Goal: Task Accomplishment & Management: Manage account settings

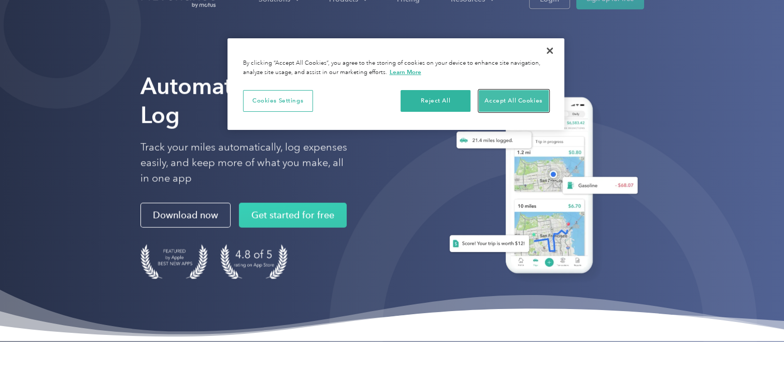
click at [518, 100] on button "Accept All Cookies" at bounding box center [513, 101] width 70 height 22
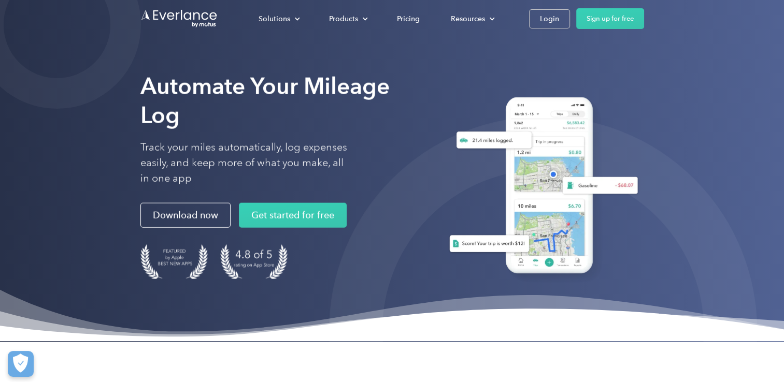
click at [549, 21] on div "Login" at bounding box center [549, 18] width 19 height 13
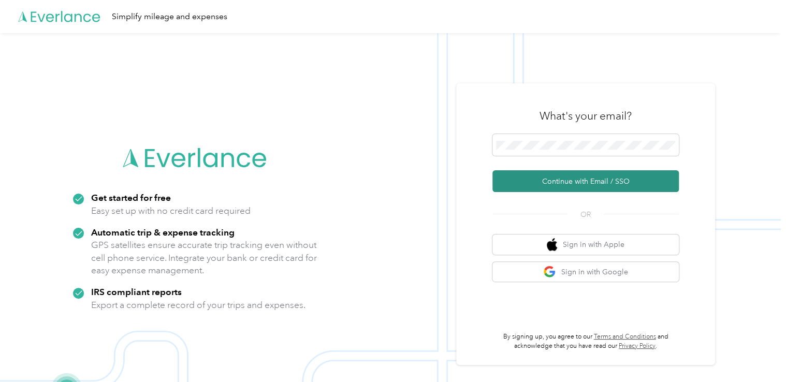
click at [613, 181] on button "Continue with Email / SSO" at bounding box center [585, 181] width 186 height 22
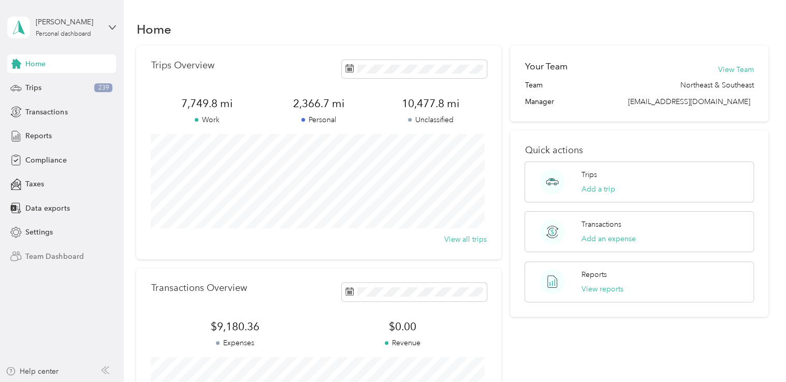
click at [43, 255] on span "Team Dashboard" at bounding box center [54, 256] width 58 height 11
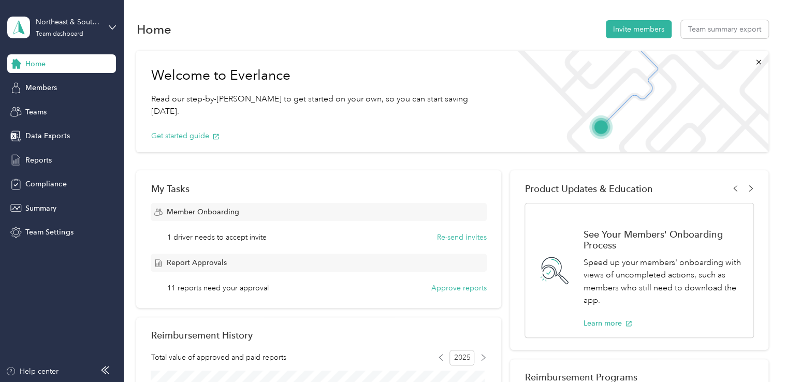
click at [234, 247] on div "Member Onboarding 1 driver needs to accept invite Re-send invites Report Approv…" at bounding box center [319, 248] width 336 height 91
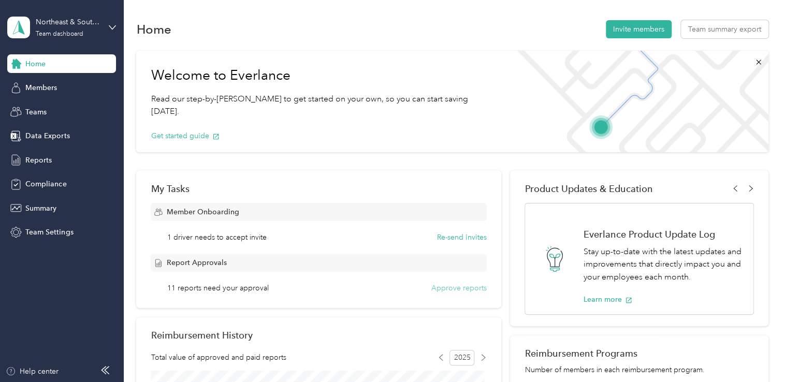
click at [442, 288] on button "Approve reports" at bounding box center [458, 288] width 55 height 11
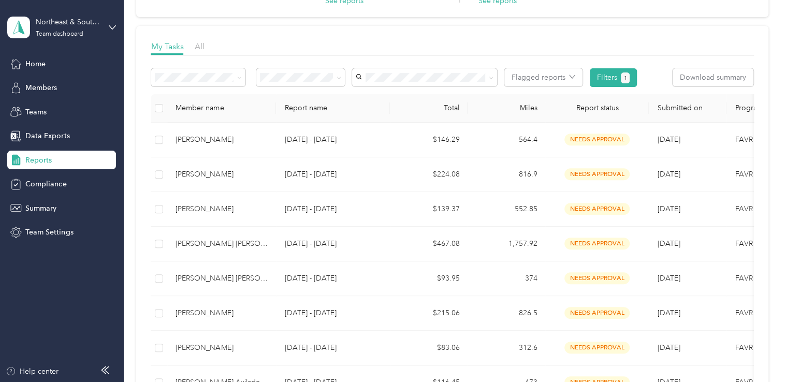
scroll to position [150, 0]
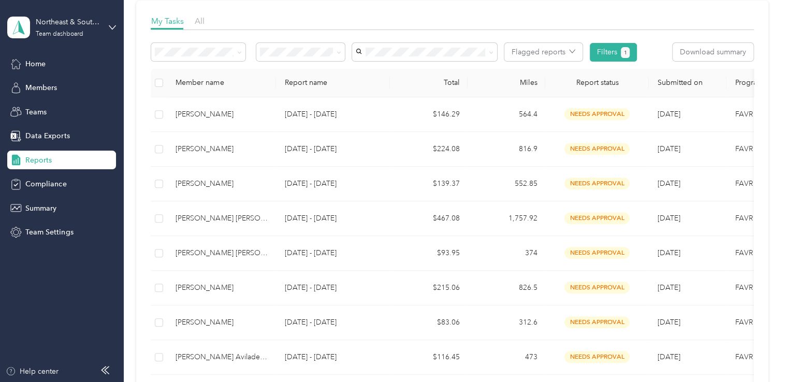
click at [327, 217] on p "[DATE] - [DATE]" at bounding box center [332, 218] width 97 height 11
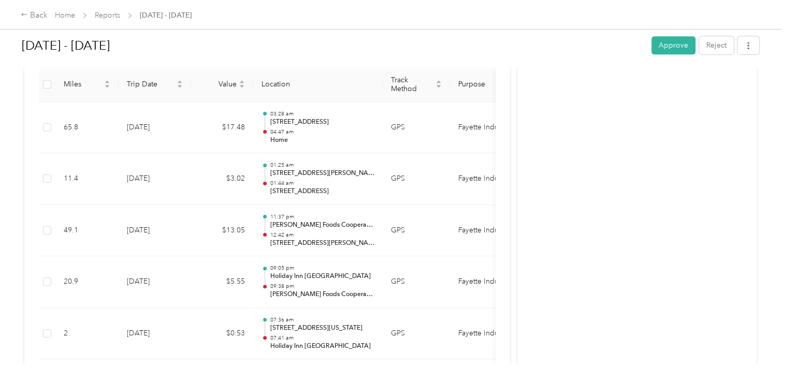
scroll to position [268, 0]
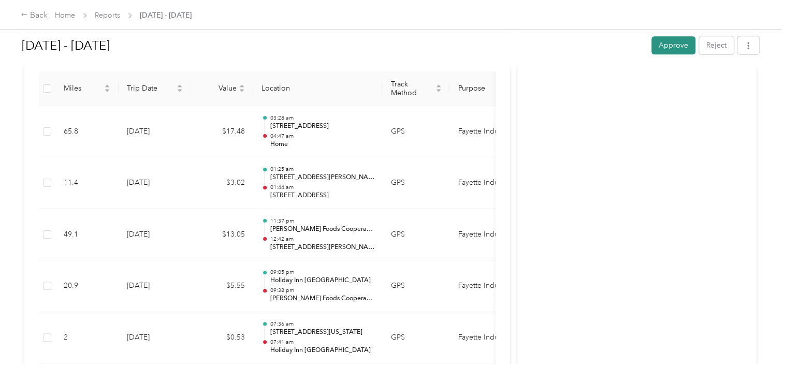
click at [676, 45] on button "Approve" at bounding box center [673, 45] width 44 height 18
click at [27, 12] on icon at bounding box center [24, 14] width 7 height 7
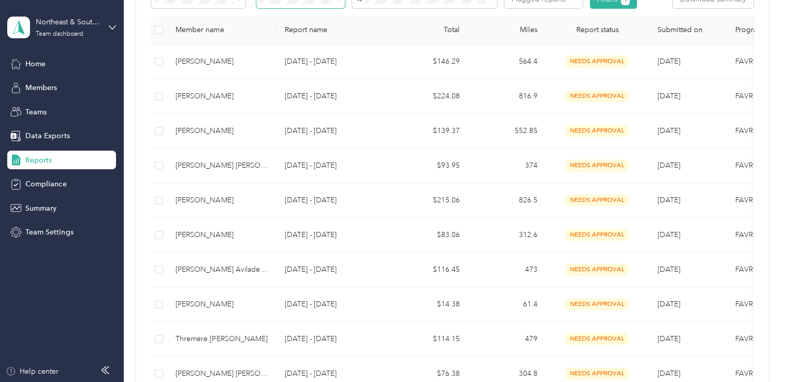
scroll to position [203, 0]
click at [186, 279] on td "[PERSON_NAME] Aviladelacruz" at bounding box center [221, 269] width 109 height 35
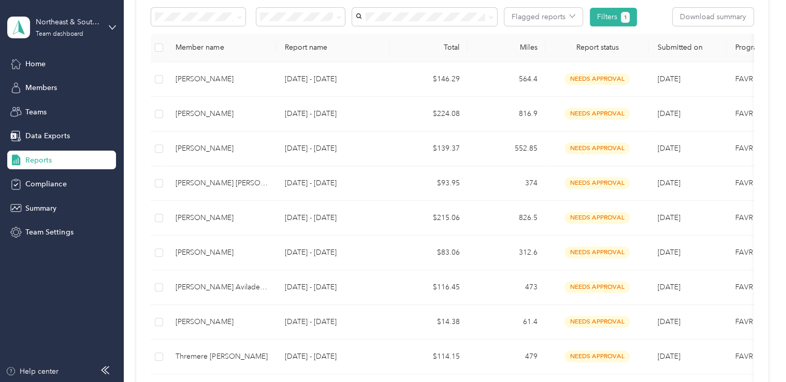
scroll to position [187, 0]
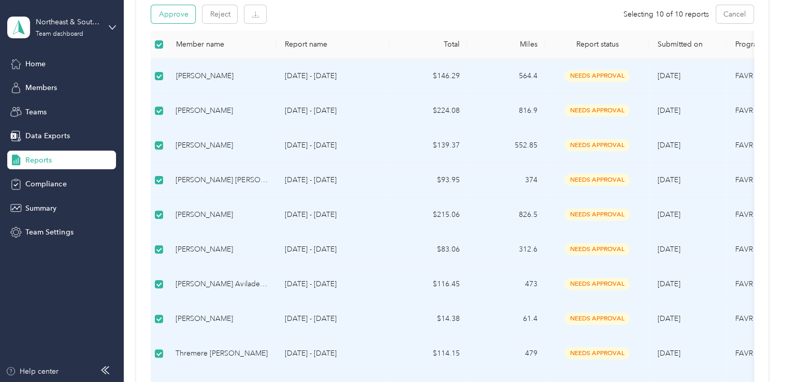
click at [183, 17] on button "Approve" at bounding box center [173, 14] width 44 height 18
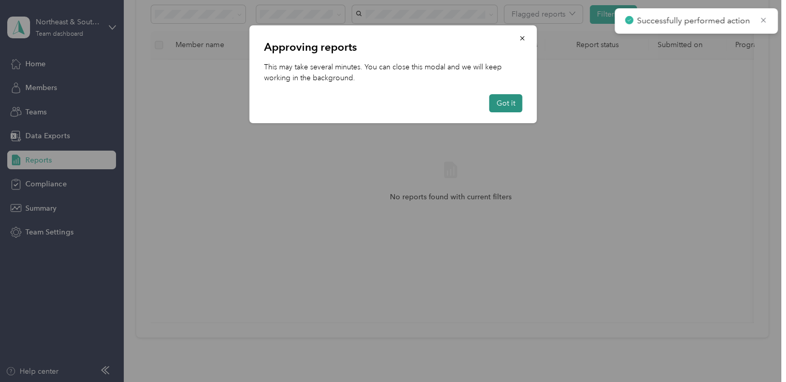
click at [511, 99] on button "Got it" at bounding box center [505, 103] width 33 height 18
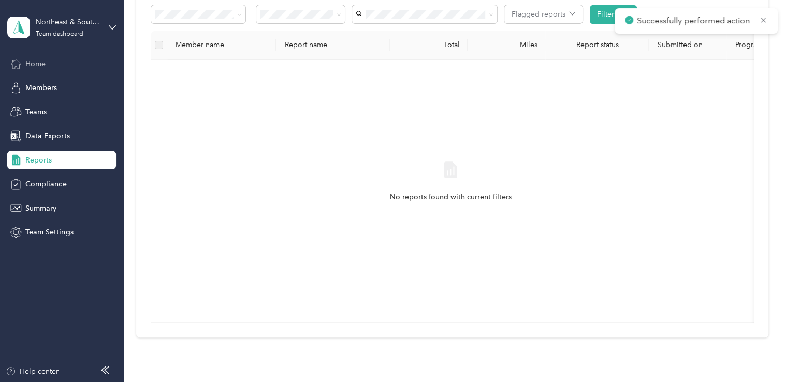
click at [47, 65] on div "Home" at bounding box center [61, 63] width 109 height 19
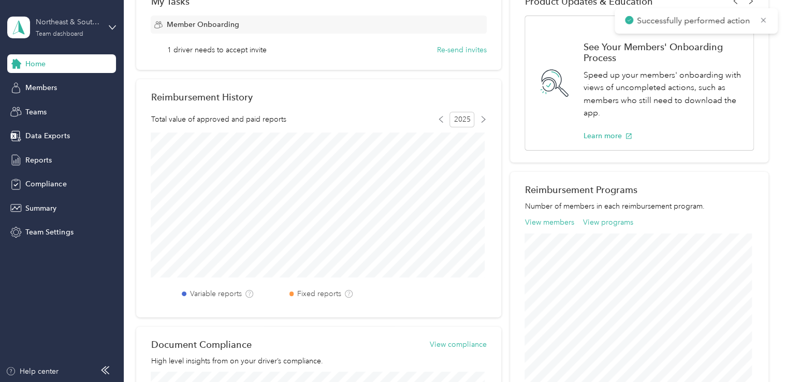
click at [91, 27] on div "Northeast & Southeast" at bounding box center [68, 22] width 65 height 11
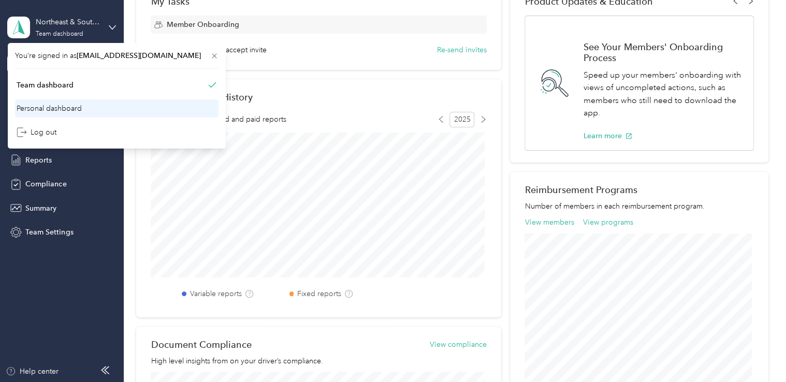
click at [85, 105] on div "Personal dashboard" at bounding box center [117, 108] width 204 height 18
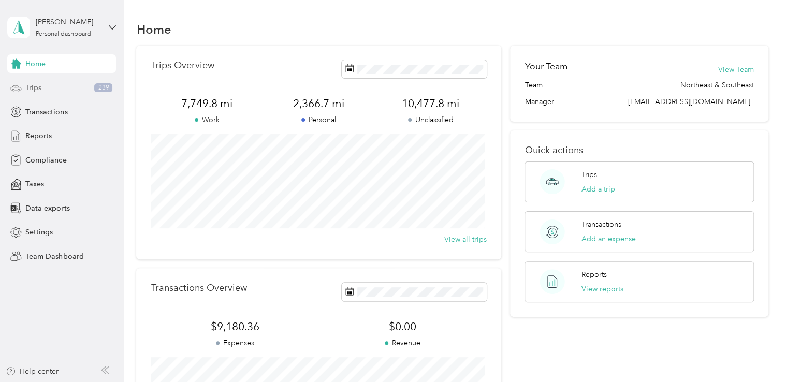
click at [37, 88] on span "Trips" at bounding box center [33, 87] width 16 height 11
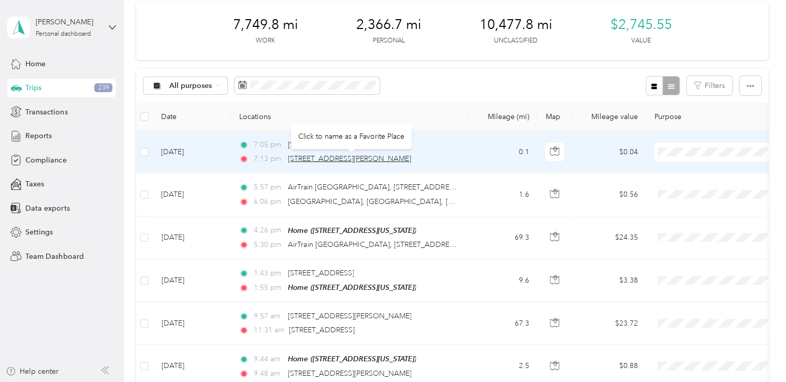
scroll to position [43, 0]
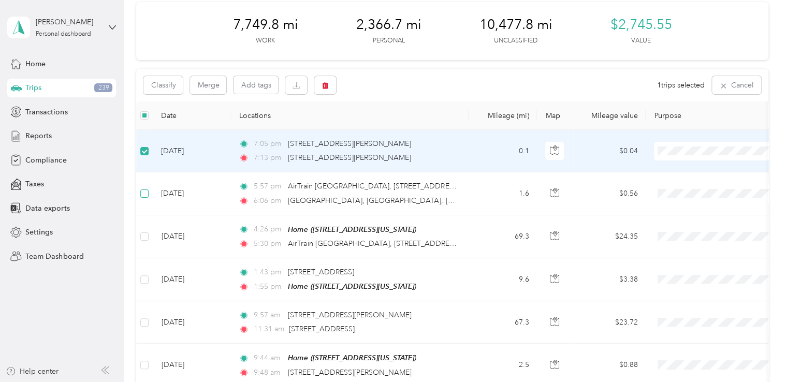
click at [144, 198] on label at bounding box center [144, 193] width 8 height 11
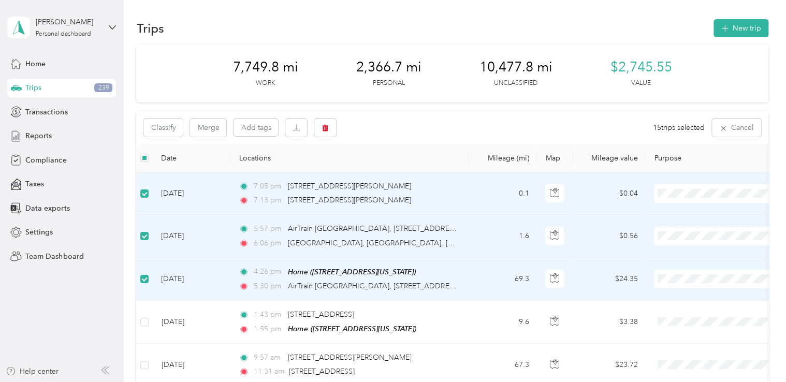
scroll to position [0, 0]
click at [159, 120] on button "Classify" at bounding box center [162, 129] width 39 height 18
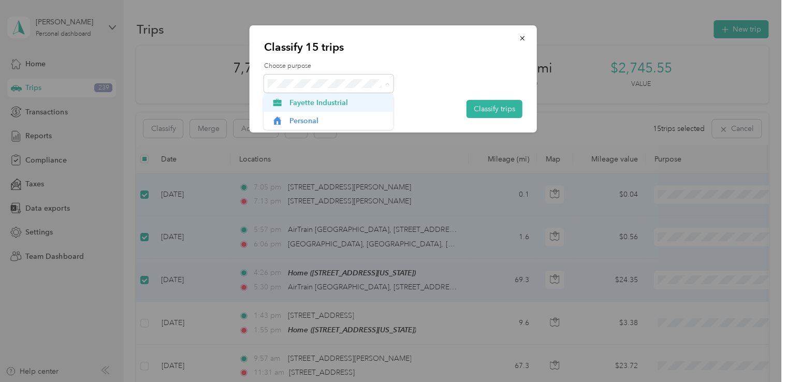
click at [340, 100] on span "Fayette Industrial" at bounding box center [337, 102] width 96 height 11
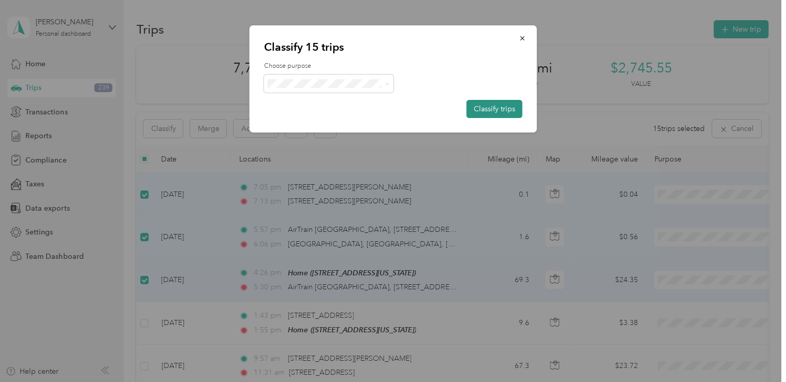
click at [498, 109] on button "Classify trips" at bounding box center [495, 109] width 56 height 18
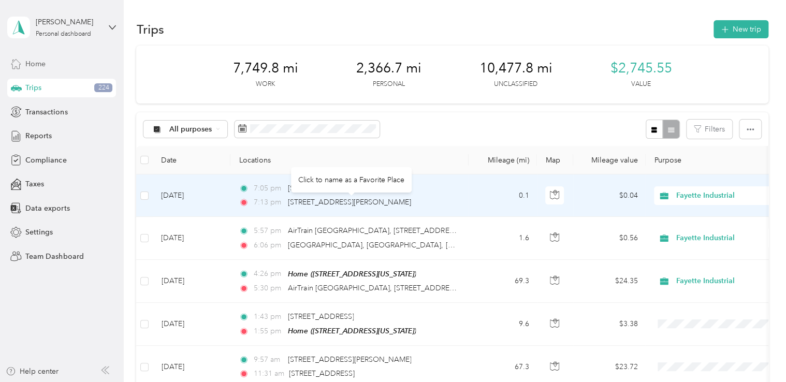
click at [41, 62] on span "Home" at bounding box center [35, 64] width 20 height 11
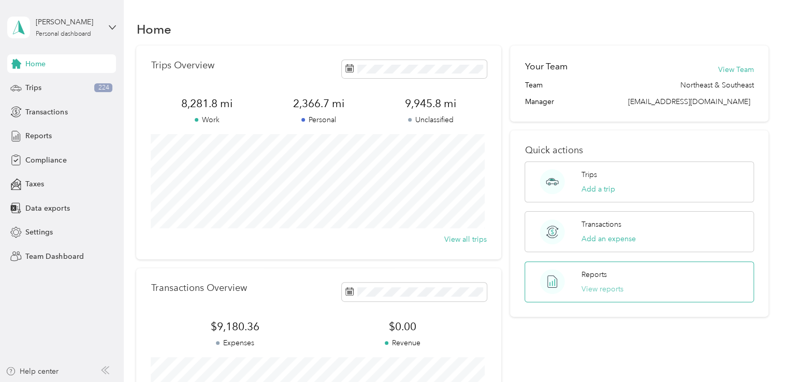
click at [607, 286] on button "View reports" at bounding box center [603, 289] width 42 height 11
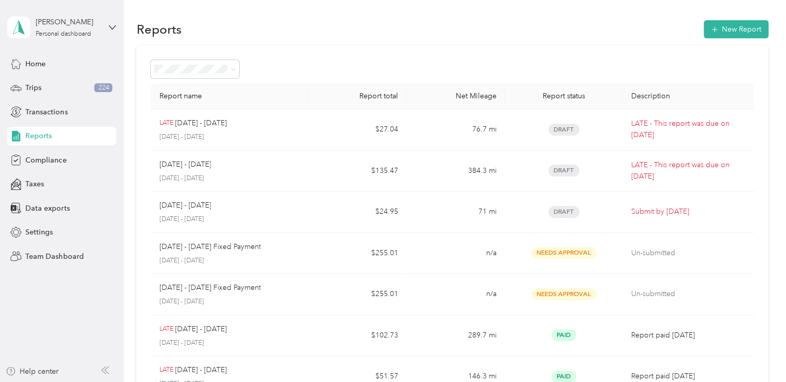
click at [698, 135] on p "LATE - This report was due on [DATE]" at bounding box center [688, 129] width 114 height 23
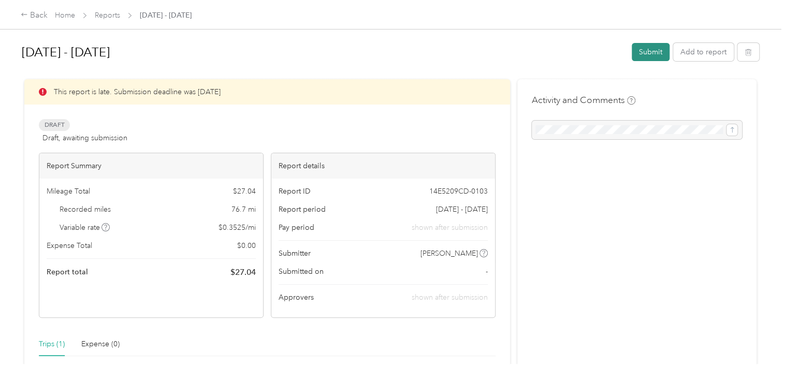
click at [647, 52] on button "Submit" at bounding box center [651, 52] width 38 height 18
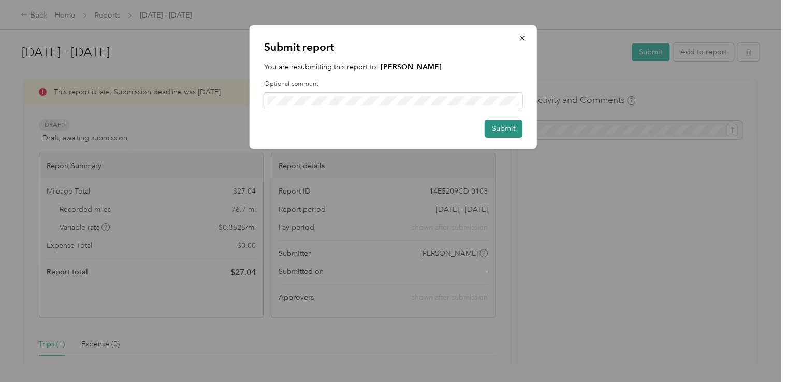
click at [489, 127] on button "Submit" at bounding box center [504, 129] width 38 height 18
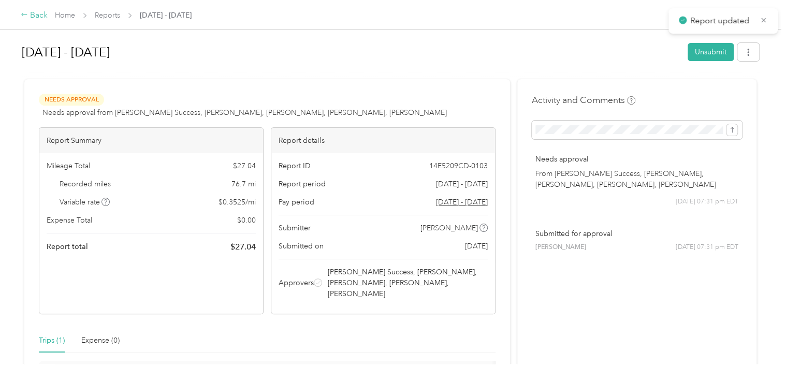
click at [36, 19] on div "Back" at bounding box center [34, 15] width 27 height 12
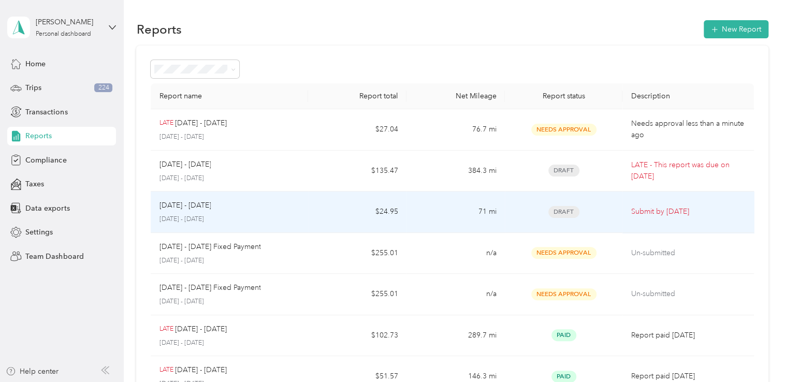
click at [690, 175] on p "LATE - This report was due on [DATE]" at bounding box center [688, 170] width 114 height 23
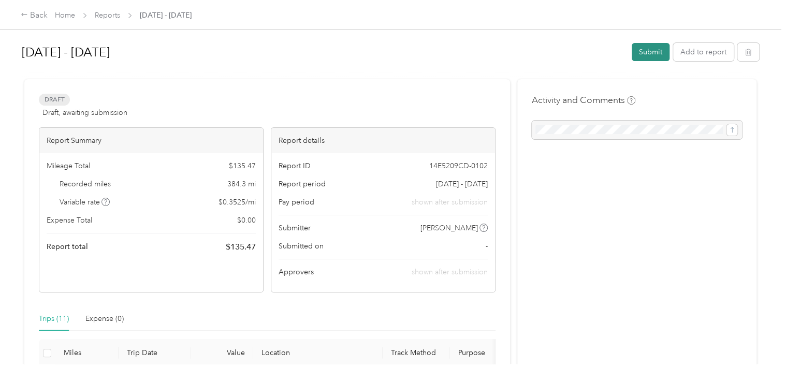
click at [650, 51] on button "Submit" at bounding box center [651, 52] width 38 height 18
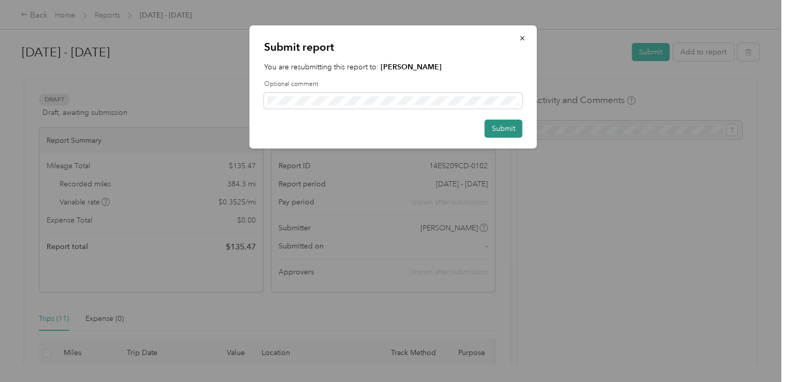
click at [488, 128] on button "Submit" at bounding box center [504, 129] width 38 height 18
